Goal: Information Seeking & Learning: Learn about a topic

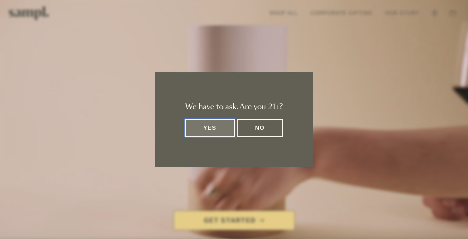
click at [212, 125] on button "Yes" at bounding box center [209, 127] width 49 height 17
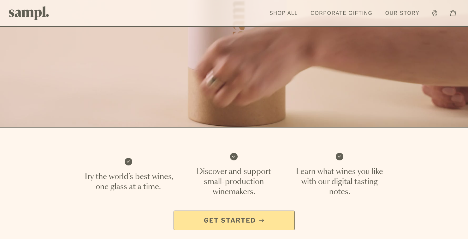
scroll to position [114, 0]
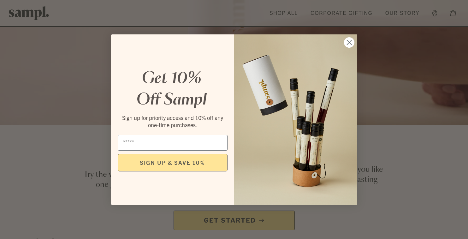
click at [338, 14] on div "Close dialog Get 10% Off Sampl Sign up for priority access and 10% off any one-…" at bounding box center [234, 119] width 468 height 239
click at [353, 42] on circle "Close dialog" at bounding box center [349, 42] width 10 height 10
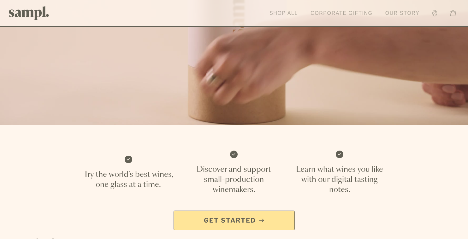
click at [349, 12] on link "Corporate Gifting" at bounding box center [342, 13] width 69 height 14
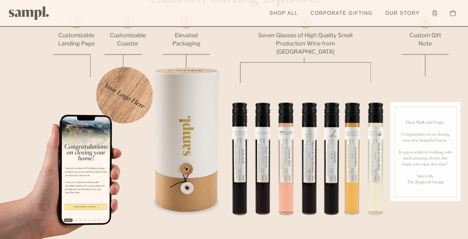
scroll to position [396, 0]
